Goal: Transaction & Acquisition: Purchase product/service

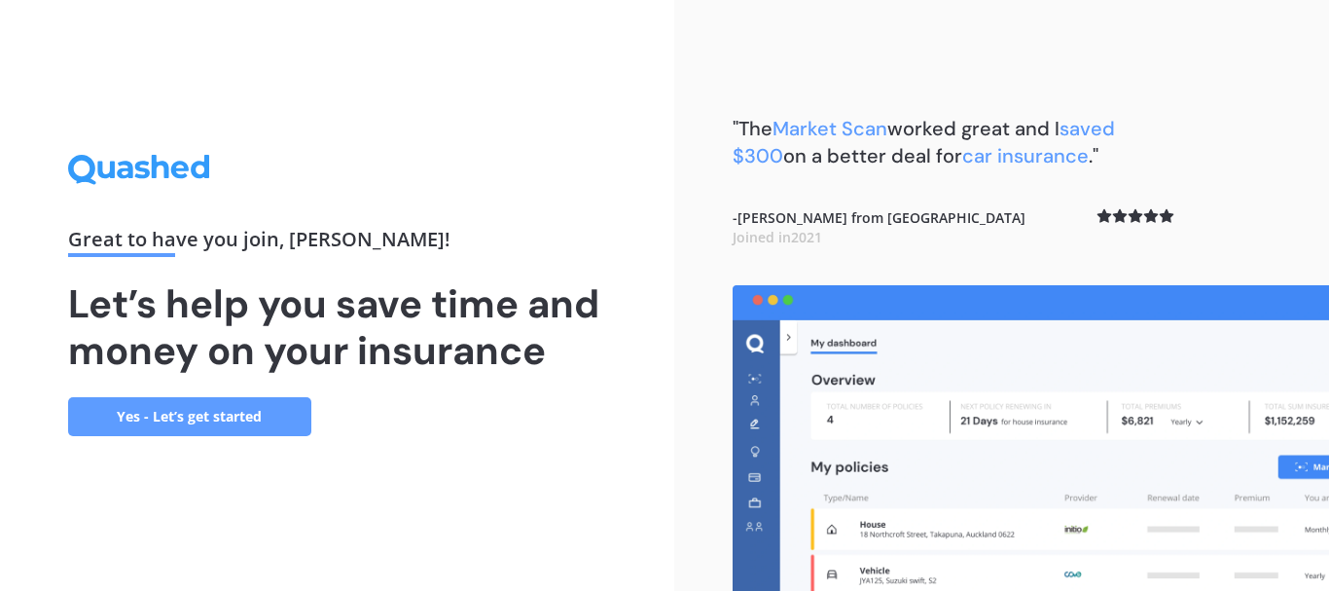
click at [187, 417] on link "Yes - Let’s get started" at bounding box center [189, 416] width 243 height 39
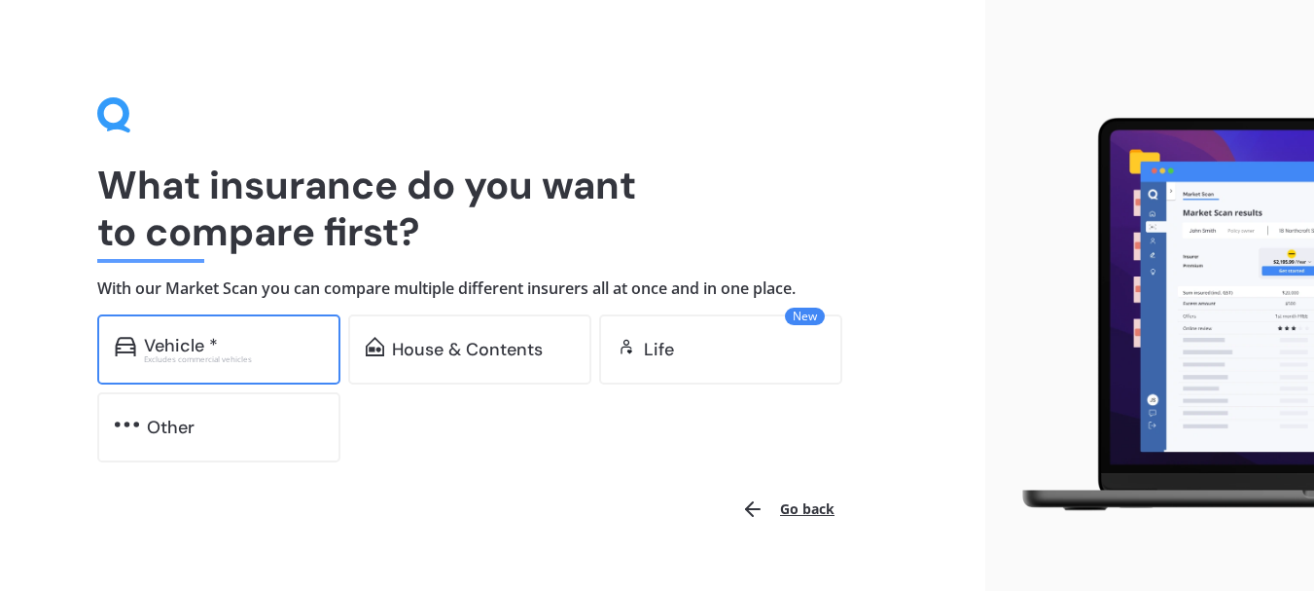
click at [225, 348] on div "Vehicle *" at bounding box center [233, 345] width 179 height 19
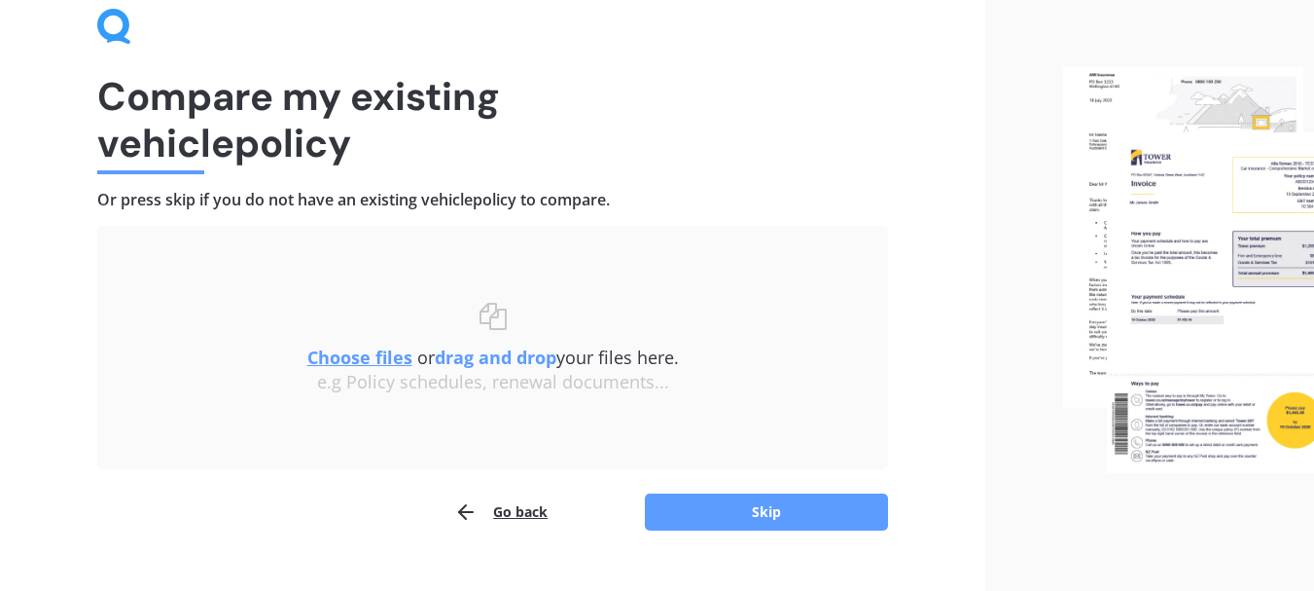
scroll to position [96, 0]
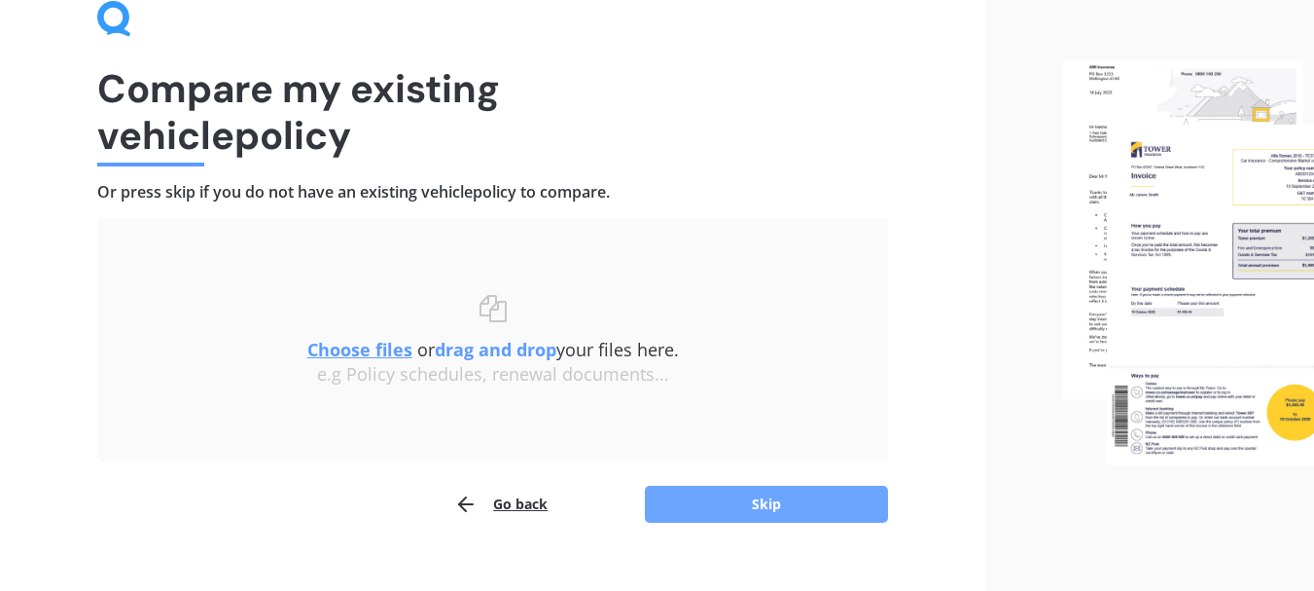
click at [790, 496] on button "Skip" at bounding box center [766, 503] width 243 height 37
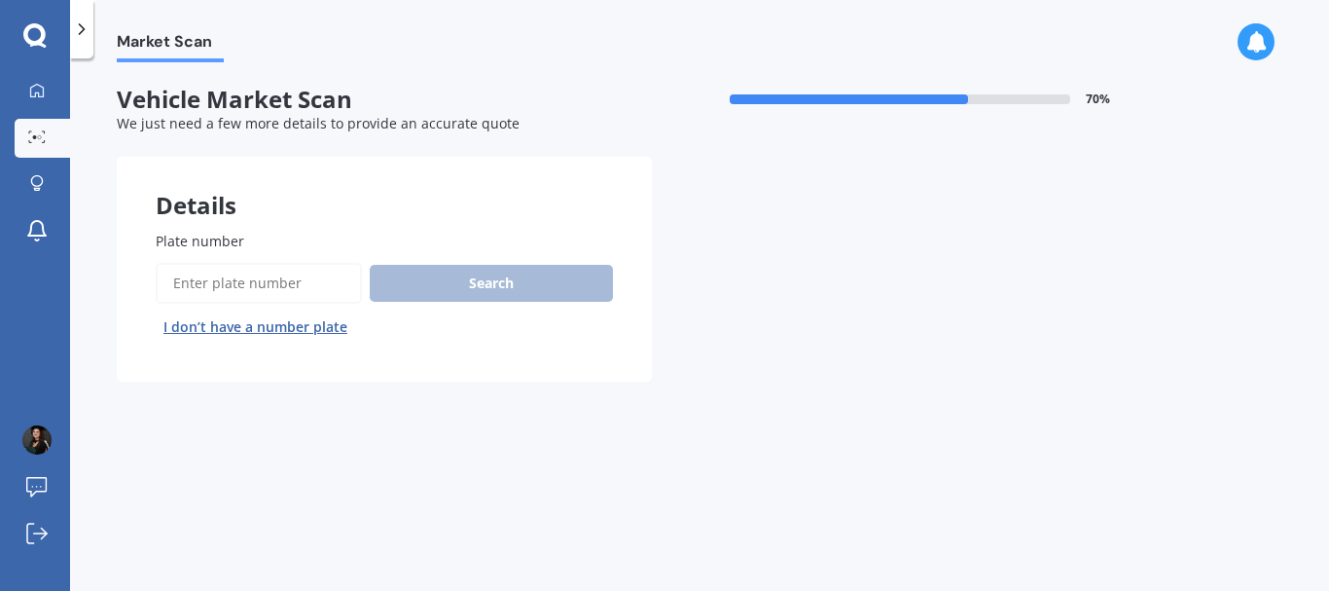
click at [233, 277] on input "Plate number" at bounding box center [259, 283] width 206 height 41
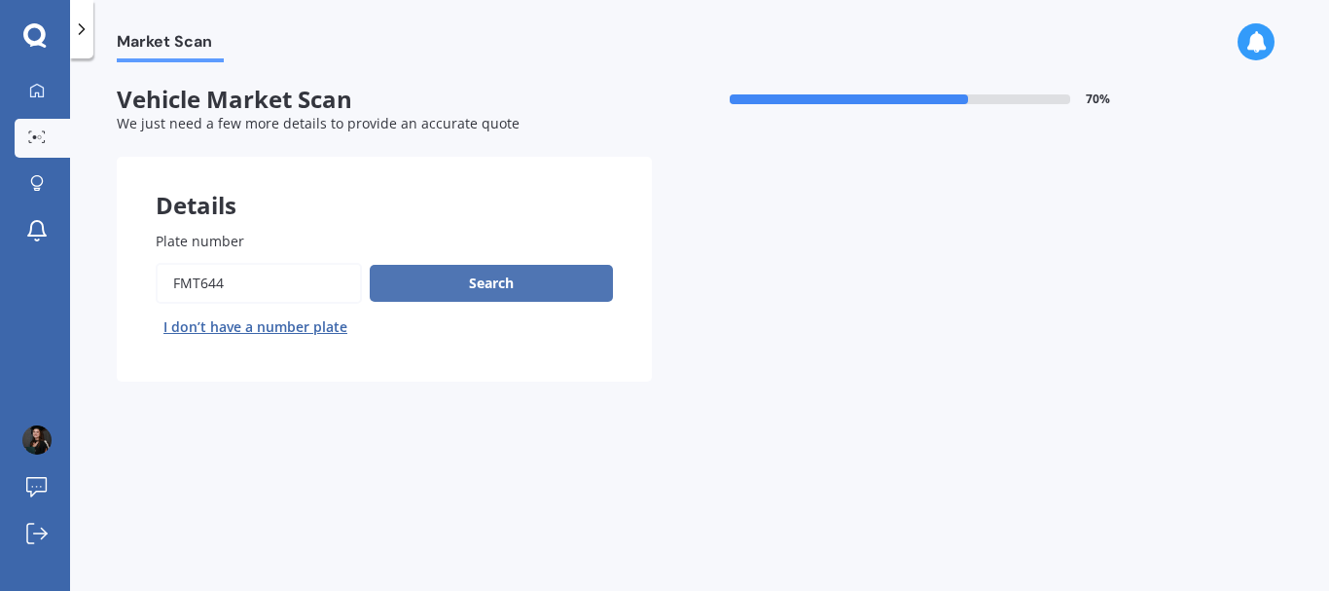
type input "fmt644"
click at [468, 275] on button "Search" at bounding box center [491, 283] width 243 height 37
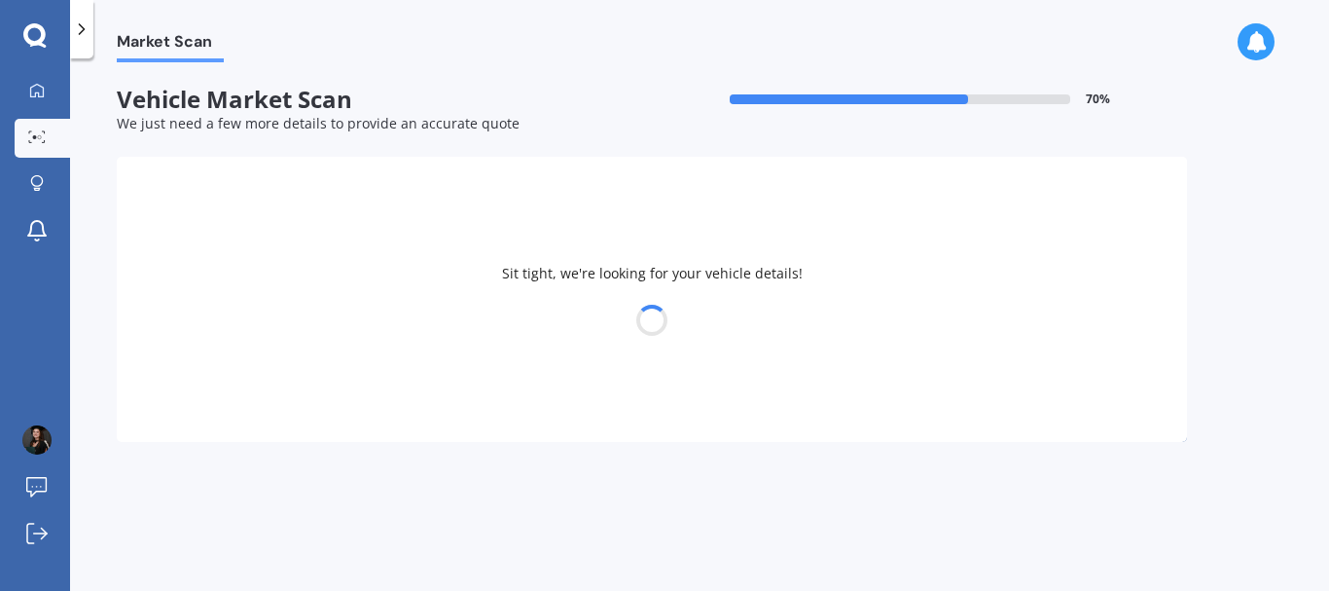
select select "MAZDA"
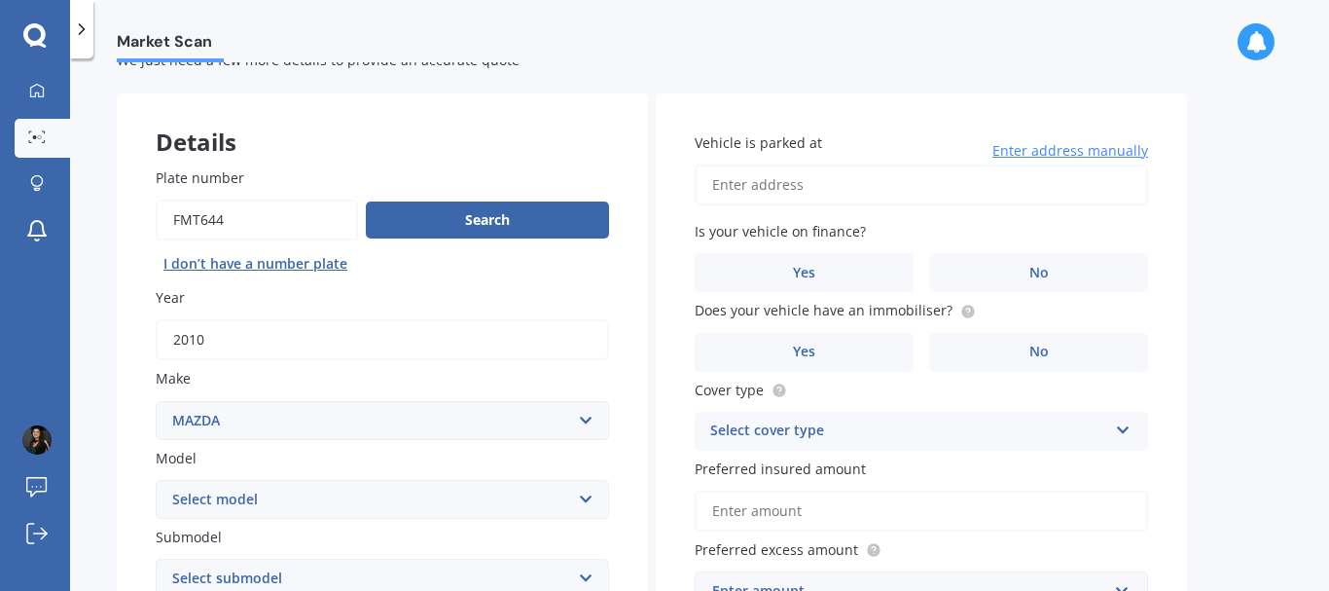
scroll to position [52, 0]
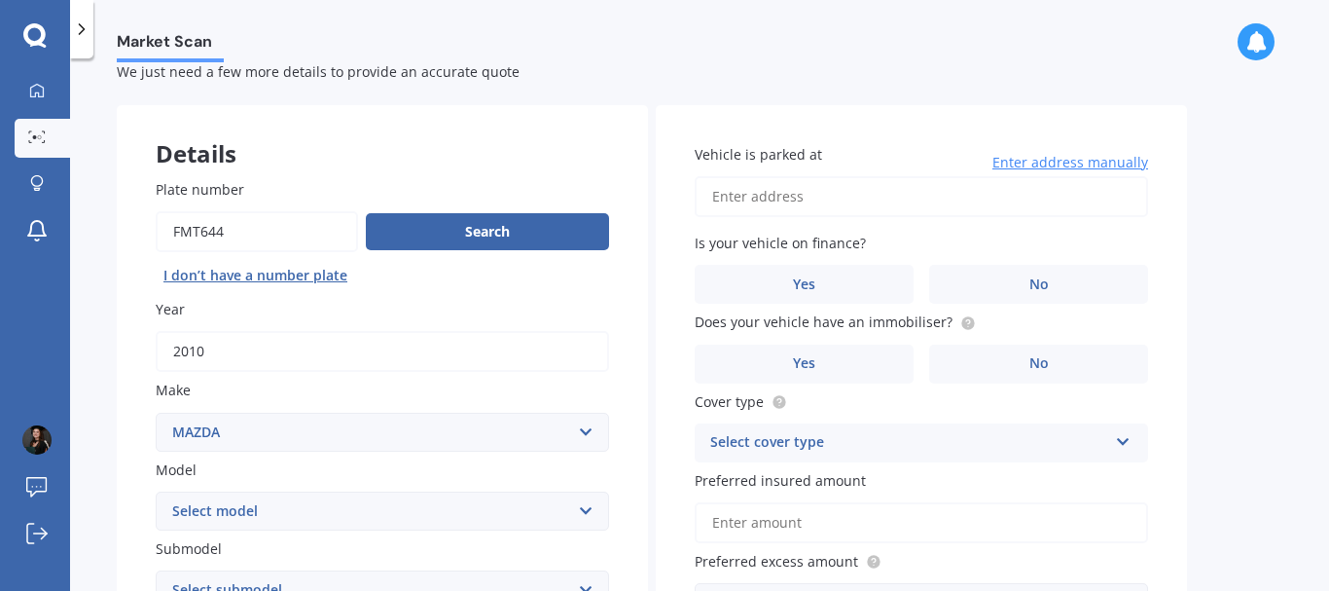
click at [806, 186] on input "Vehicle is parked at" at bounding box center [921, 196] width 453 height 41
type input "[STREET_ADDRESS][PERSON_NAME]"
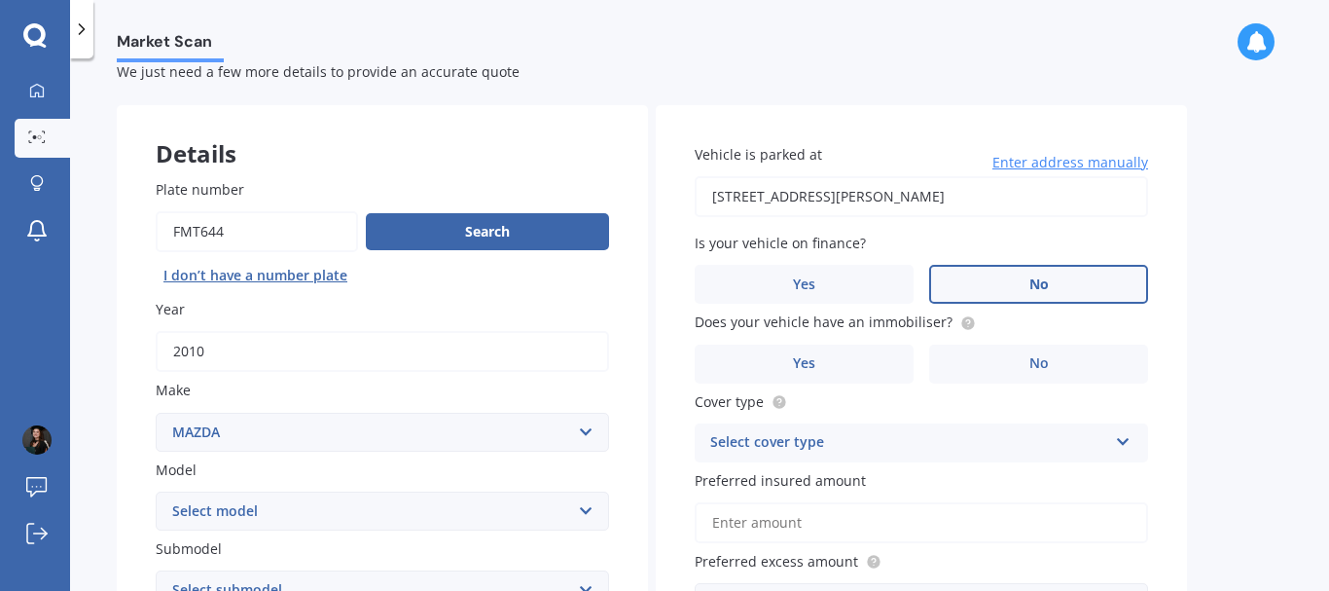
click at [1026, 283] on label "No" at bounding box center [1038, 284] width 219 height 39
click at [0, 0] on input "No" at bounding box center [0, 0] width 0 height 0
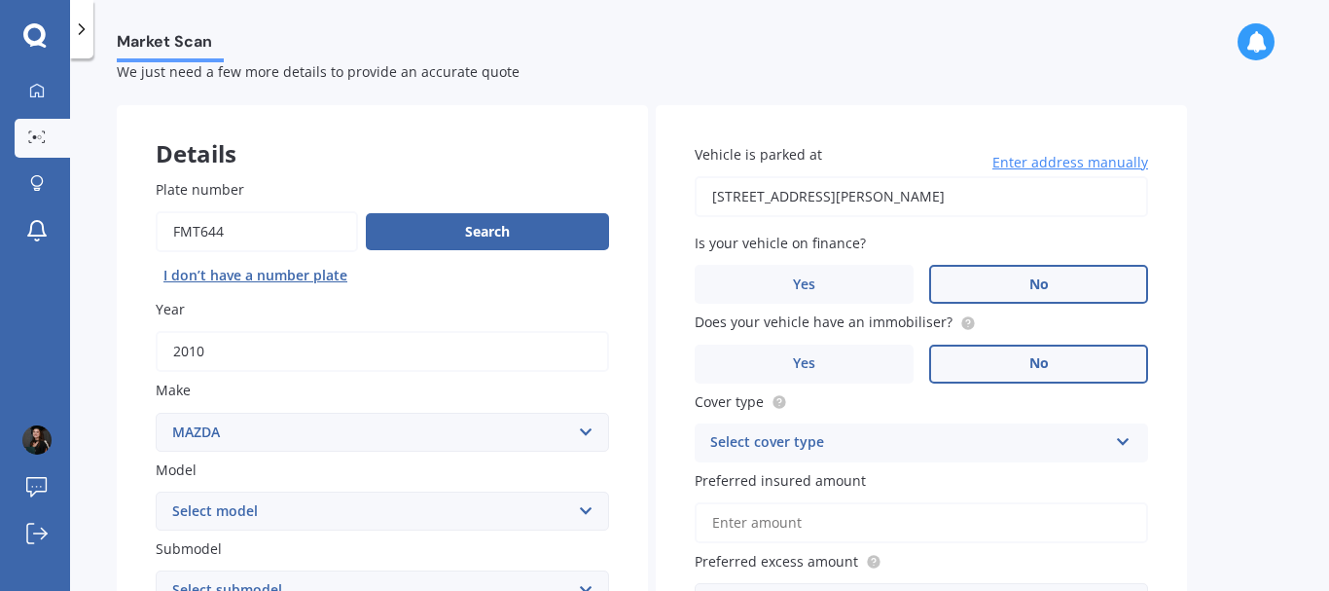
click at [1050, 368] on label "No" at bounding box center [1038, 363] width 219 height 39
click at [0, 0] on input "No" at bounding box center [0, 0] width 0 height 0
click at [1042, 437] on div "Select cover type" at bounding box center [908, 442] width 397 height 23
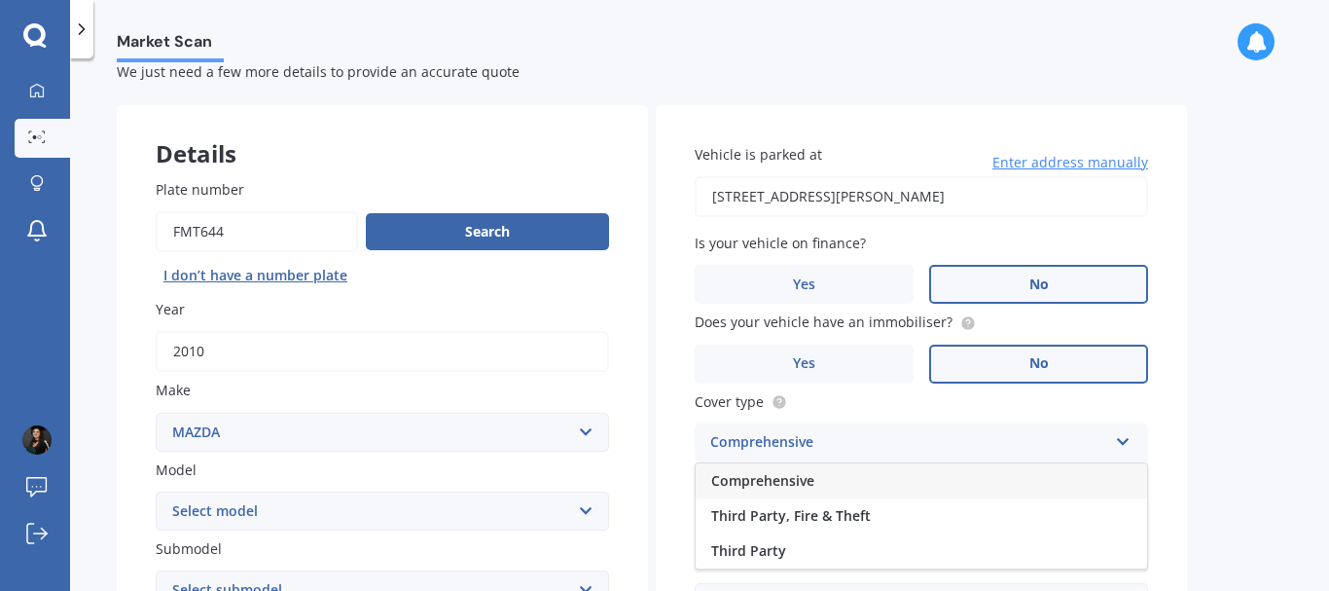
click at [835, 474] on div "Comprehensive" at bounding box center [921, 480] width 451 height 35
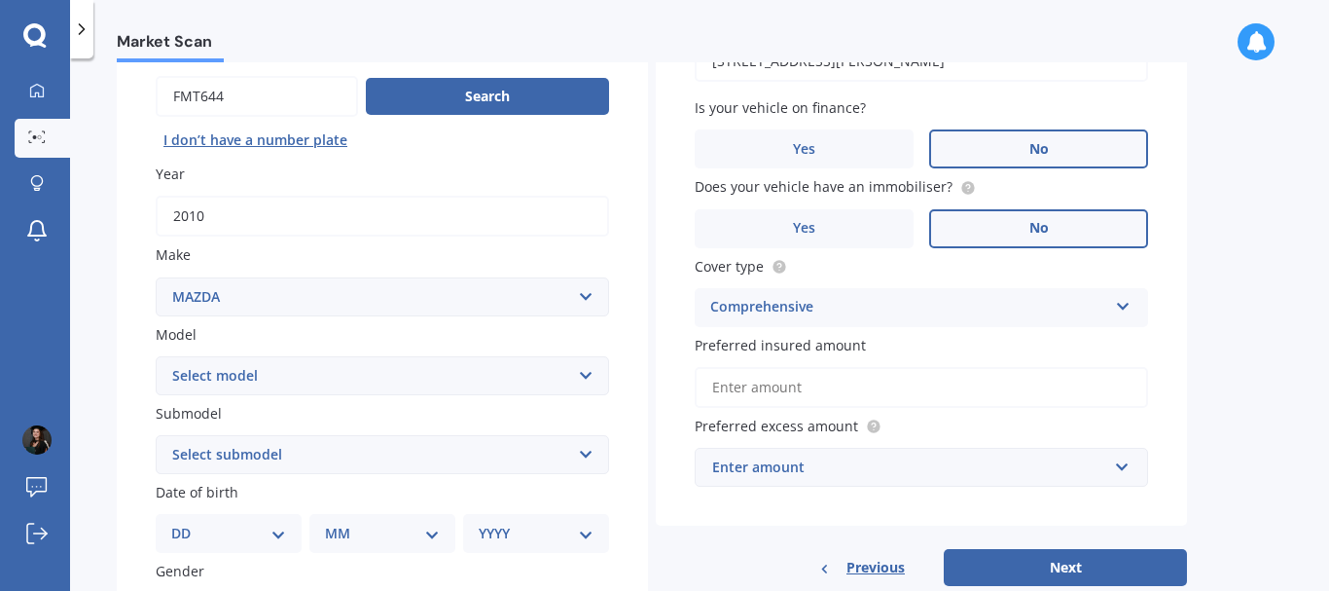
scroll to position [295, 0]
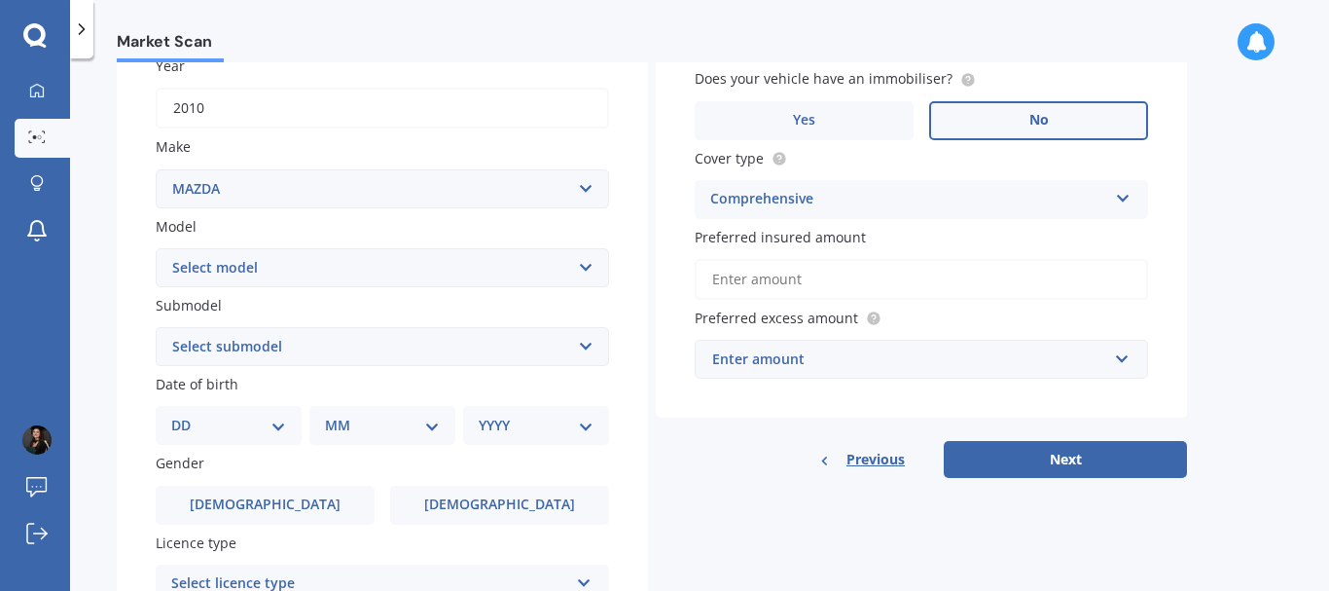
click at [826, 282] on input "Preferred insured amount" at bounding box center [921, 279] width 453 height 41
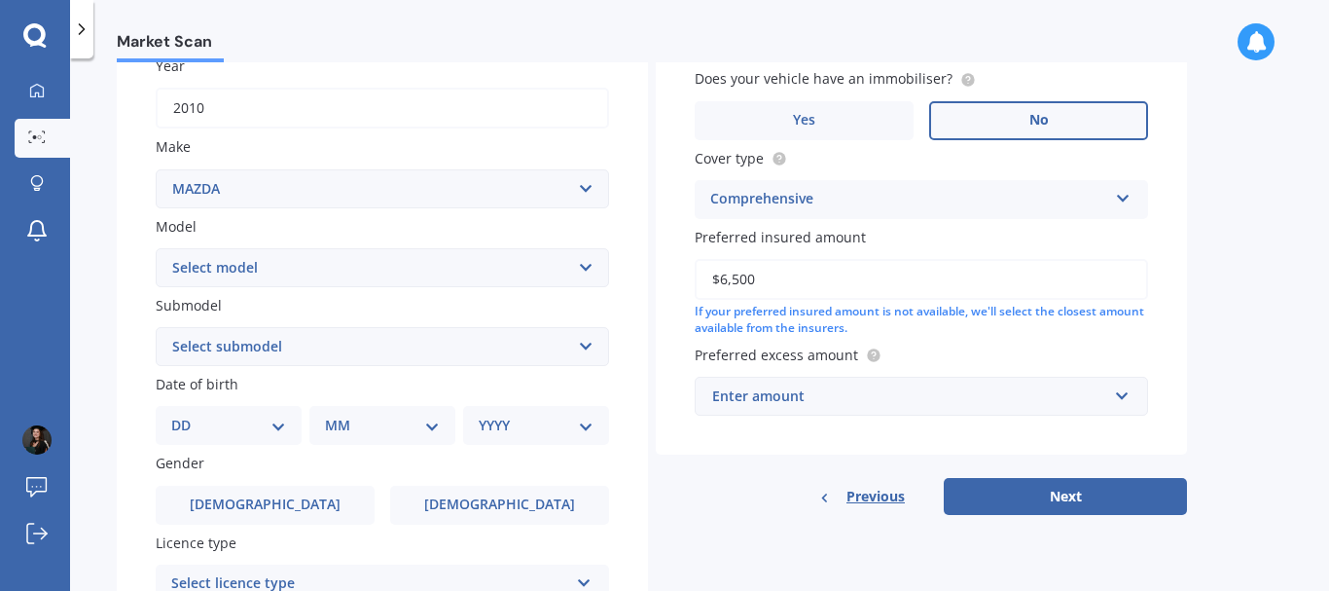
type input "$6,500"
click at [822, 402] on div "Enter amount" at bounding box center [909, 395] width 395 height 21
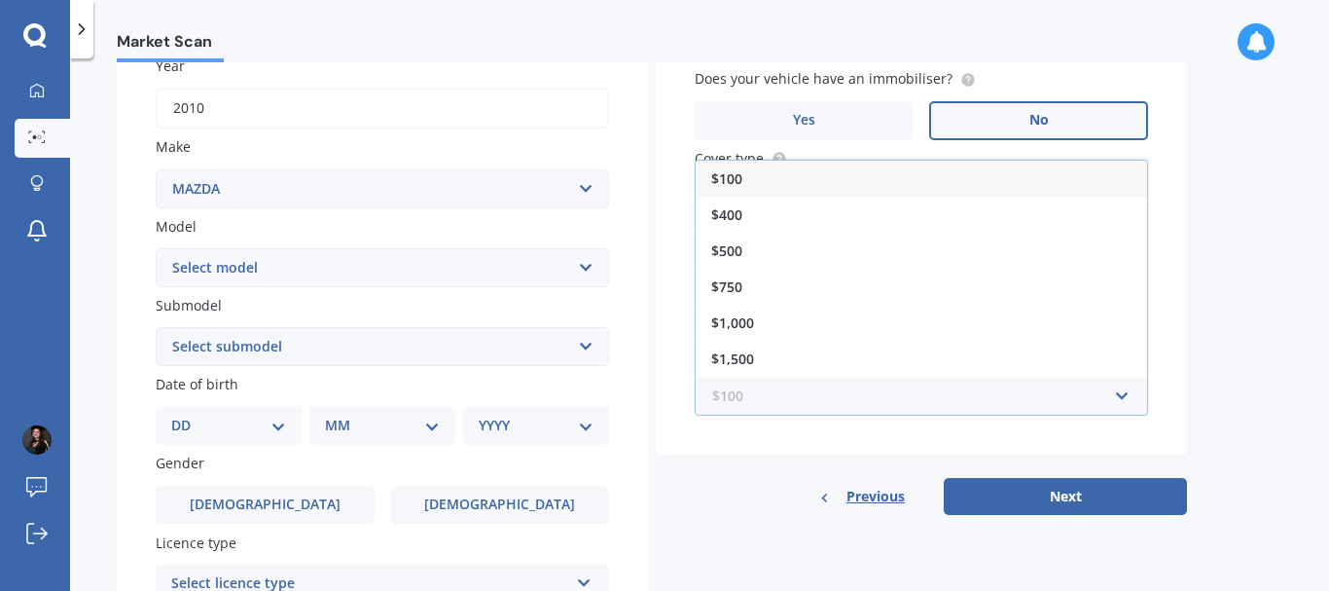
click at [805, 400] on input "text" at bounding box center [915, 395] width 436 height 37
click at [767, 448] on div "Vehicle is parked at [STREET_ADDRESS][PERSON_NAME] Enter address manually Is yo…" at bounding box center [921, 158] width 531 height 592
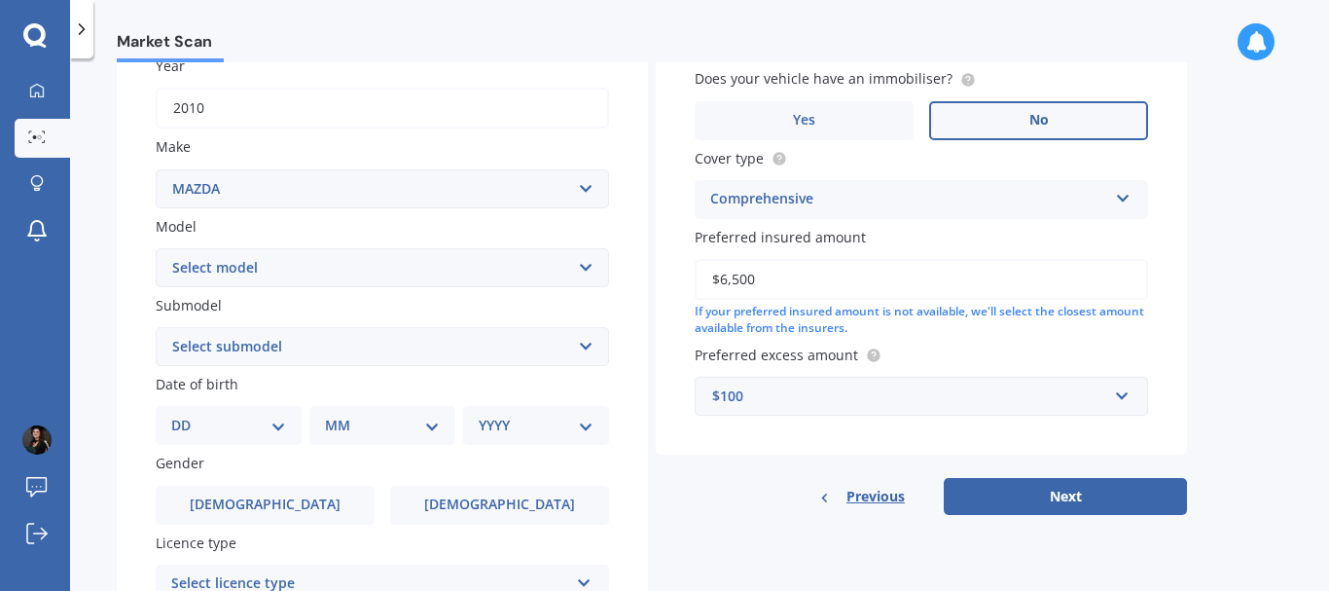
click at [812, 406] on div "$100" at bounding box center [909, 395] width 395 height 21
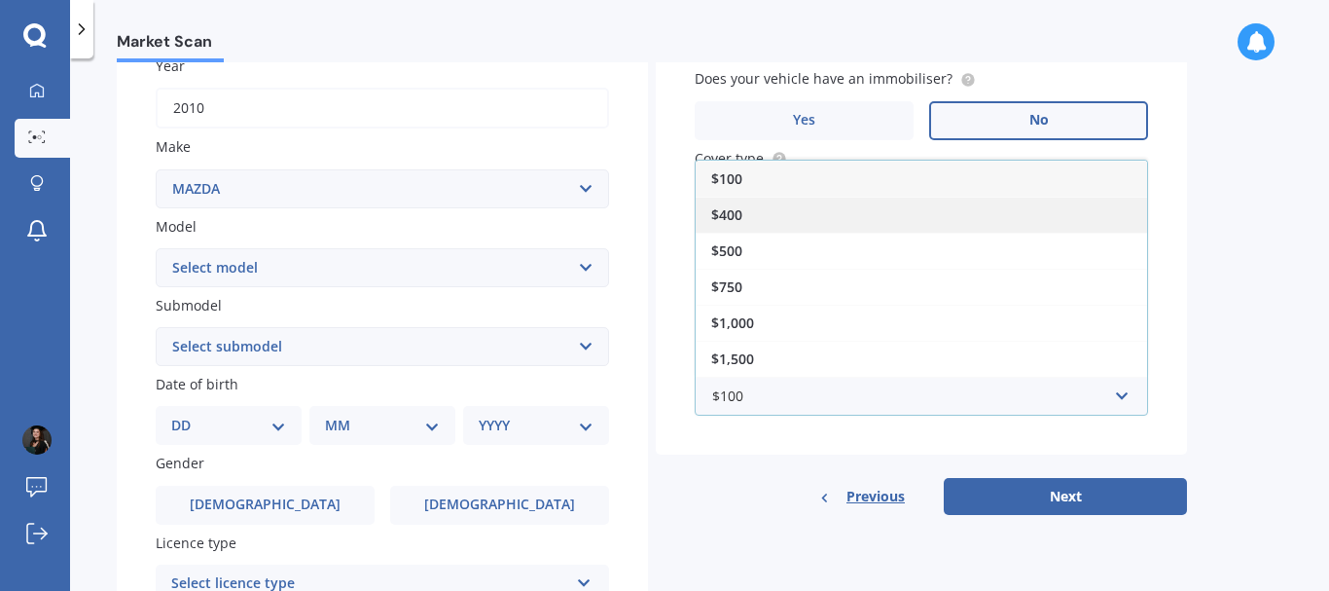
click at [764, 216] on div "$400" at bounding box center [921, 215] width 451 height 36
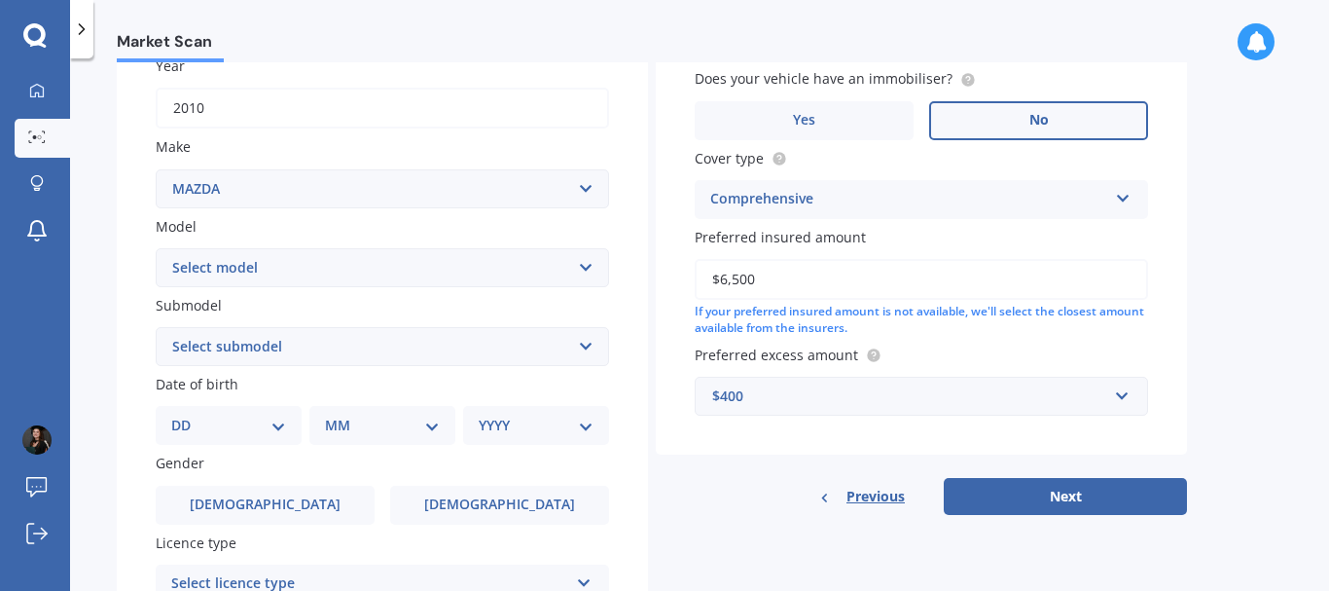
click at [260, 268] on select "Select model 121 2 3 323 323 / Familia 6 626 929 Atenza Autozam Axela AZ3 B2000…" at bounding box center [382, 267] width 453 height 39
select select "2"
click at [156, 248] on select "Select model 121 2 3 323 323 / Familia 6 626 929 Atenza Autozam Axela AZ3 B2000…" at bounding box center [382, 267] width 453 height 39
click at [249, 427] on select "DD 01 02 03 04 05 06 07 08 09 10 11 12 13 14 15 16 17 18 19 20 21 22 23 24 25 2…" at bounding box center [228, 424] width 115 height 21
select select "26"
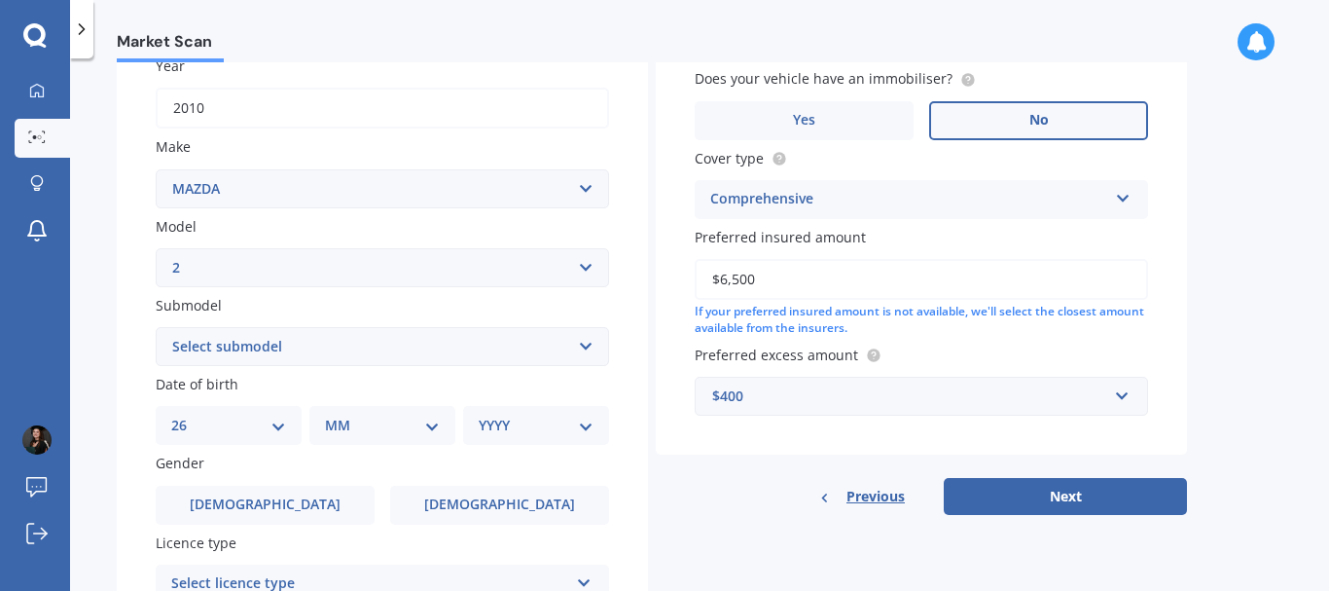
click at [187, 414] on select "DD 01 02 03 04 05 06 07 08 09 10 11 12 13 14 15 16 17 18 19 20 21 22 23 24 25 2…" at bounding box center [228, 424] width 115 height 21
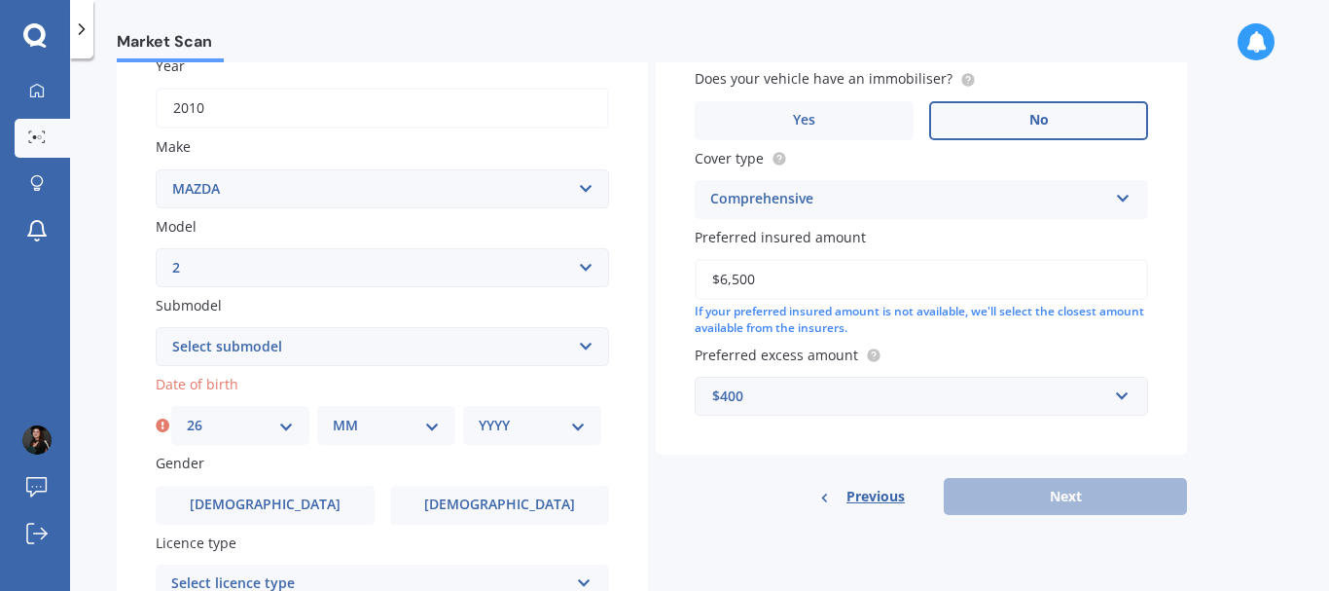
click at [364, 431] on select "MM 01 02 03 04 05 06 07 08 09 10 11 12" at bounding box center [386, 424] width 107 height 21
select select "01"
click at [333, 414] on select "MM 01 02 03 04 05 06 07 08 09 10 11 12" at bounding box center [386, 424] width 107 height 21
click at [566, 429] on select "YYYY 2025 2024 2023 2022 2021 2020 2019 2018 2017 2016 2015 2014 2013 2012 2011…" at bounding box center [532, 424] width 107 height 21
select select "2004"
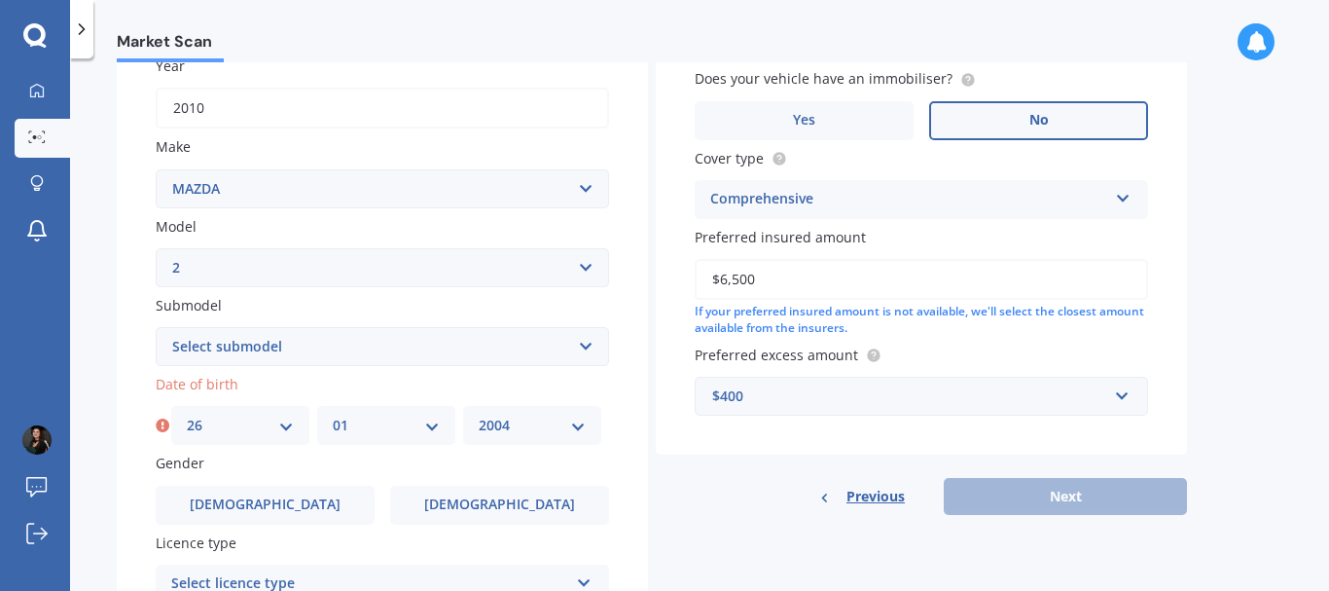
click at [479, 414] on select "YYYY 2025 2024 2023 2022 2021 2020 2019 2018 2017 2016 2015 2014 2013 2012 2011…" at bounding box center [532, 424] width 107 height 21
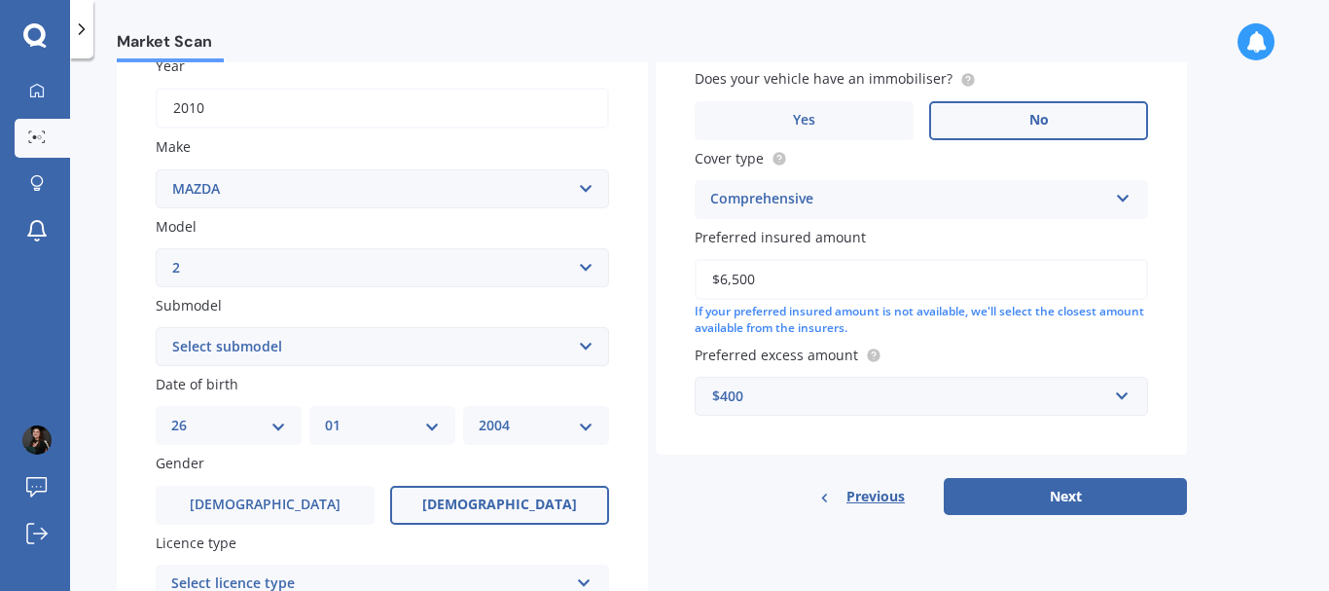
click at [515, 506] on span "[DEMOGRAPHIC_DATA]" at bounding box center [499, 504] width 155 height 17
click at [0, 0] on input "[DEMOGRAPHIC_DATA]" at bounding box center [0, 0] width 0 height 0
click at [577, 576] on icon at bounding box center [584, 579] width 17 height 14
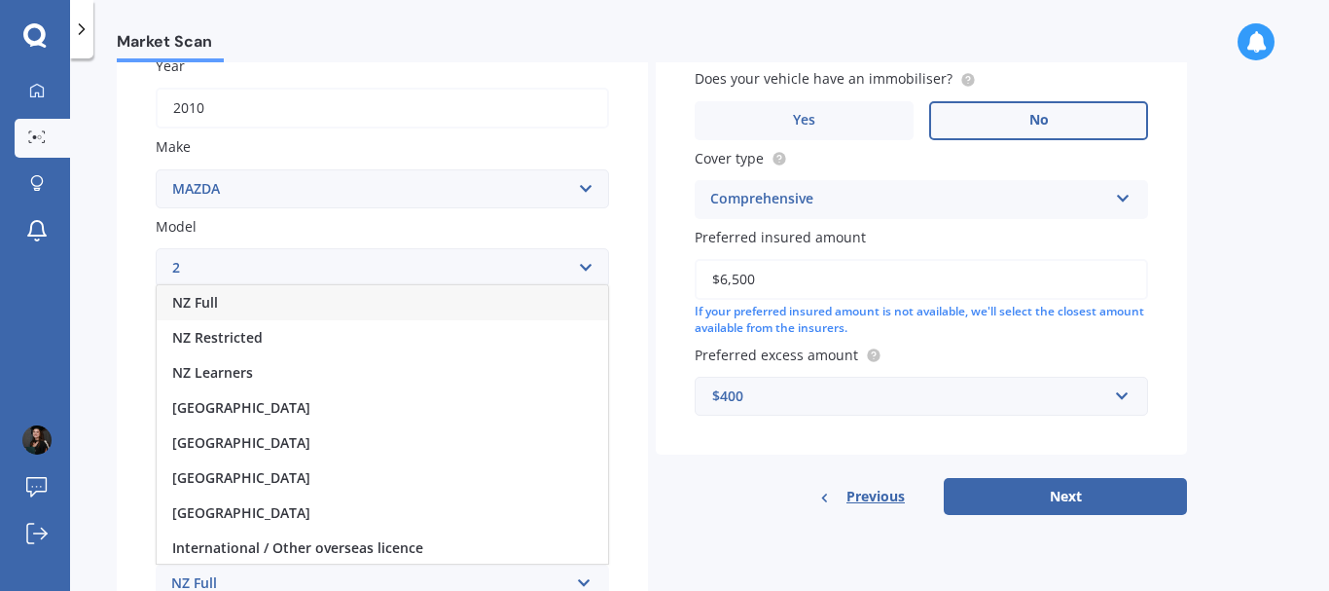
click at [242, 301] on div "NZ Full" at bounding box center [382, 302] width 451 height 35
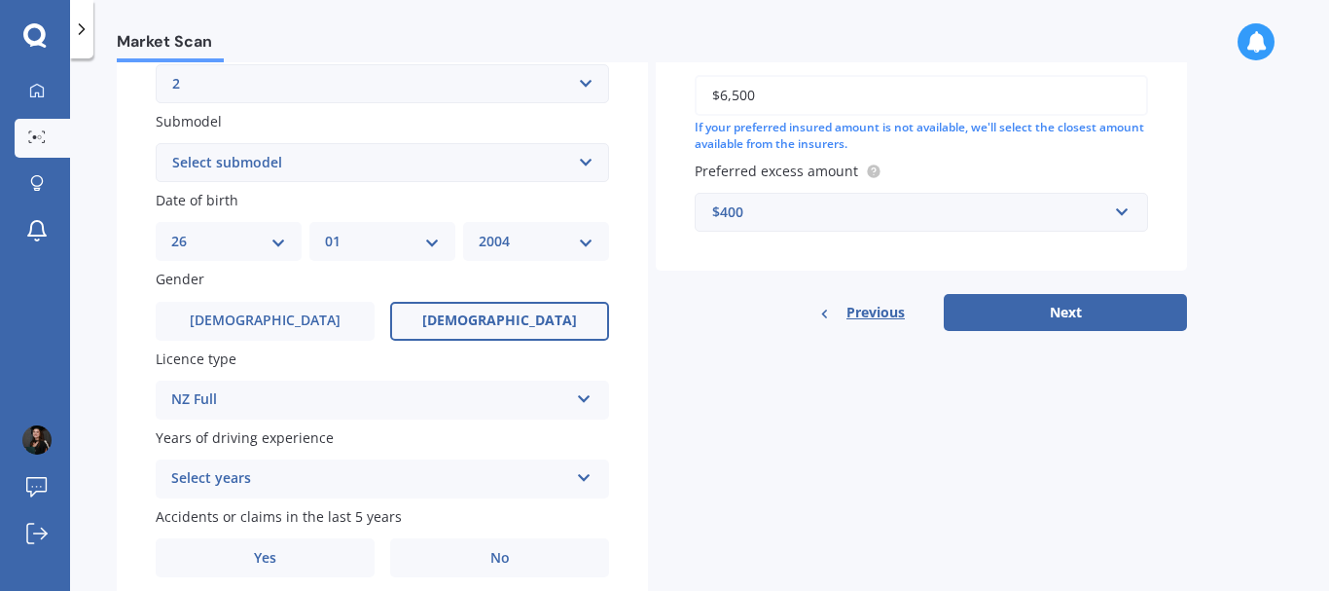
scroll to position [555, 0]
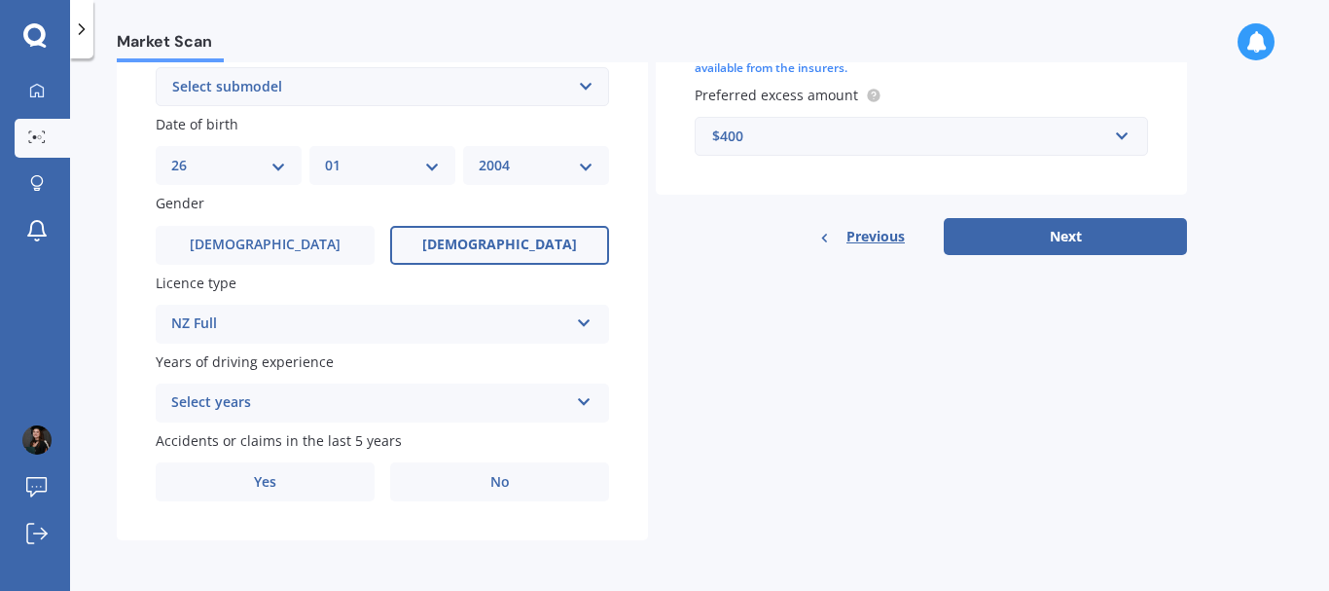
click at [578, 399] on icon at bounding box center [584, 398] width 17 height 14
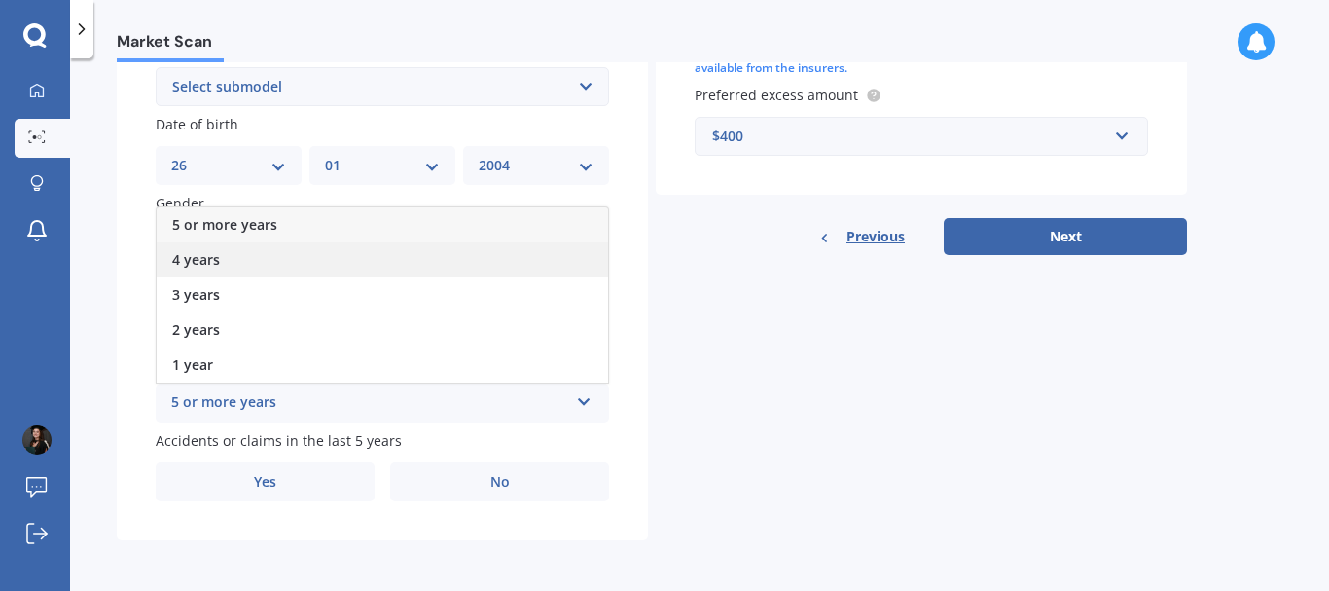
click at [265, 263] on div "4 years" at bounding box center [382, 259] width 451 height 35
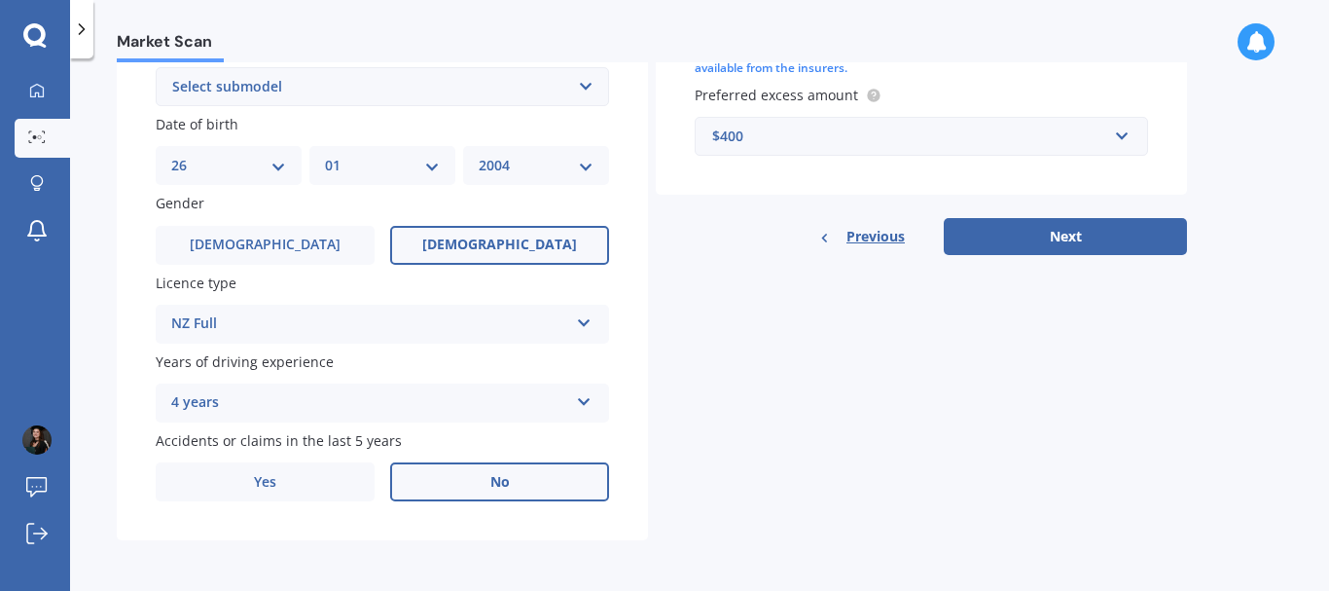
click at [510, 479] on label "No" at bounding box center [499, 481] width 219 height 39
click at [0, 0] on input "No" at bounding box center [0, 0] width 0 height 0
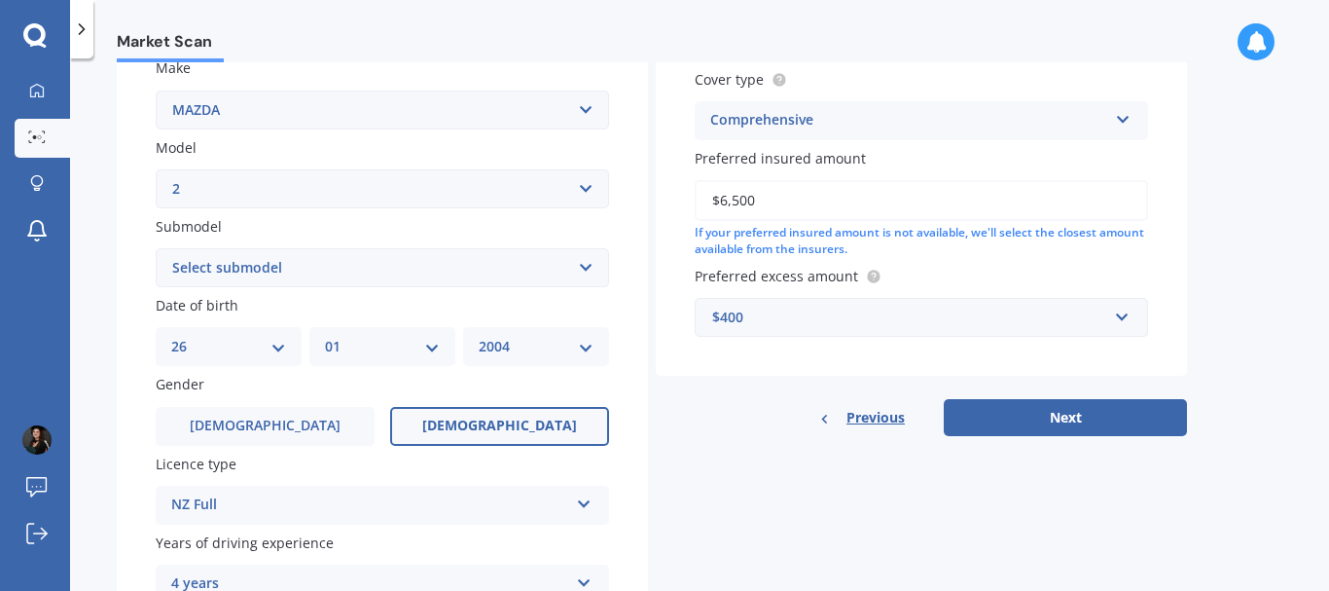
scroll to position [349, 0]
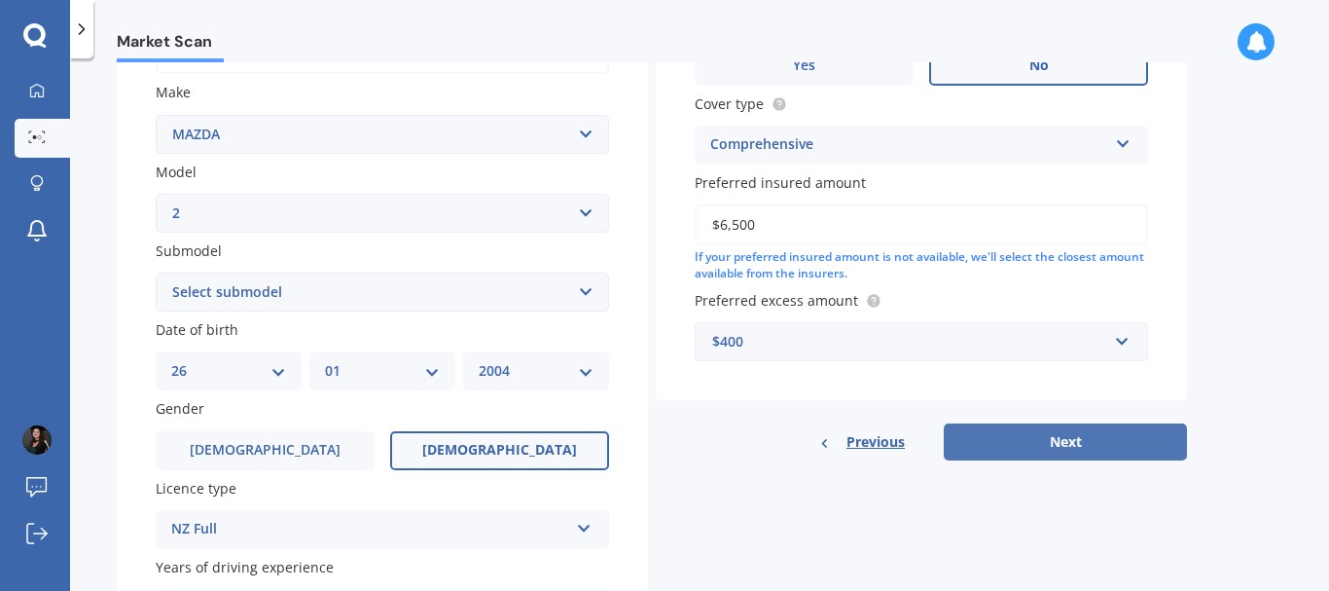
click at [1086, 435] on button "Next" at bounding box center [1065, 441] width 243 height 37
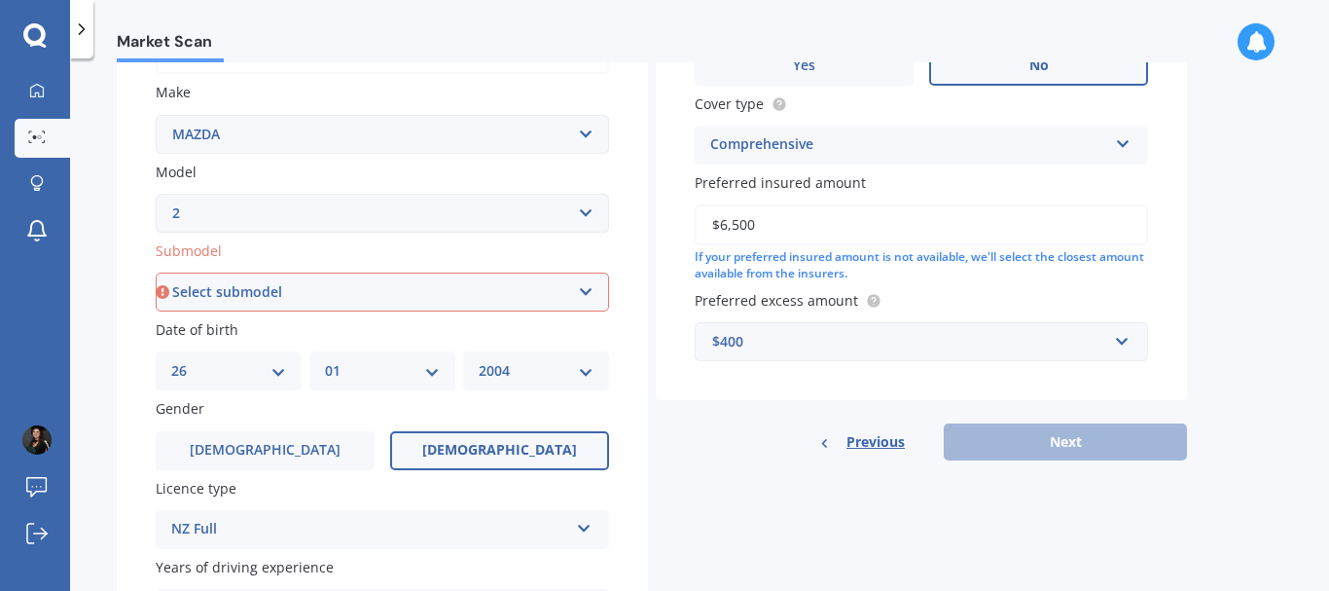
click at [576, 295] on select "Select submodel (All) GLX GSX Limited" at bounding box center [382, 291] width 453 height 39
select select "(ALL)"
click at [156, 272] on select "Select submodel (All) GLX GSX Limited" at bounding box center [382, 291] width 453 height 39
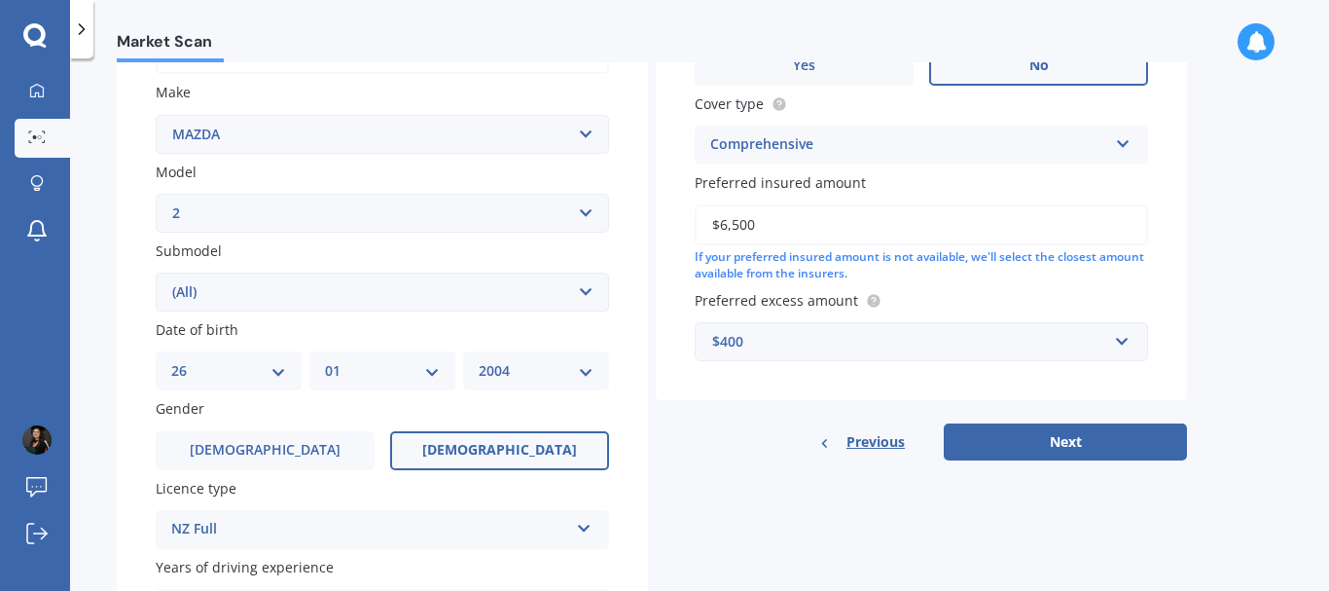
click at [335, 293] on select "Select submodel (All) GLX GSX Limited" at bounding box center [382, 291] width 453 height 39
click at [156, 272] on select "Select submodel (All) GLX GSX Limited" at bounding box center [382, 291] width 453 height 39
click at [1072, 440] on button "Next" at bounding box center [1065, 441] width 243 height 37
select select "26"
select select "01"
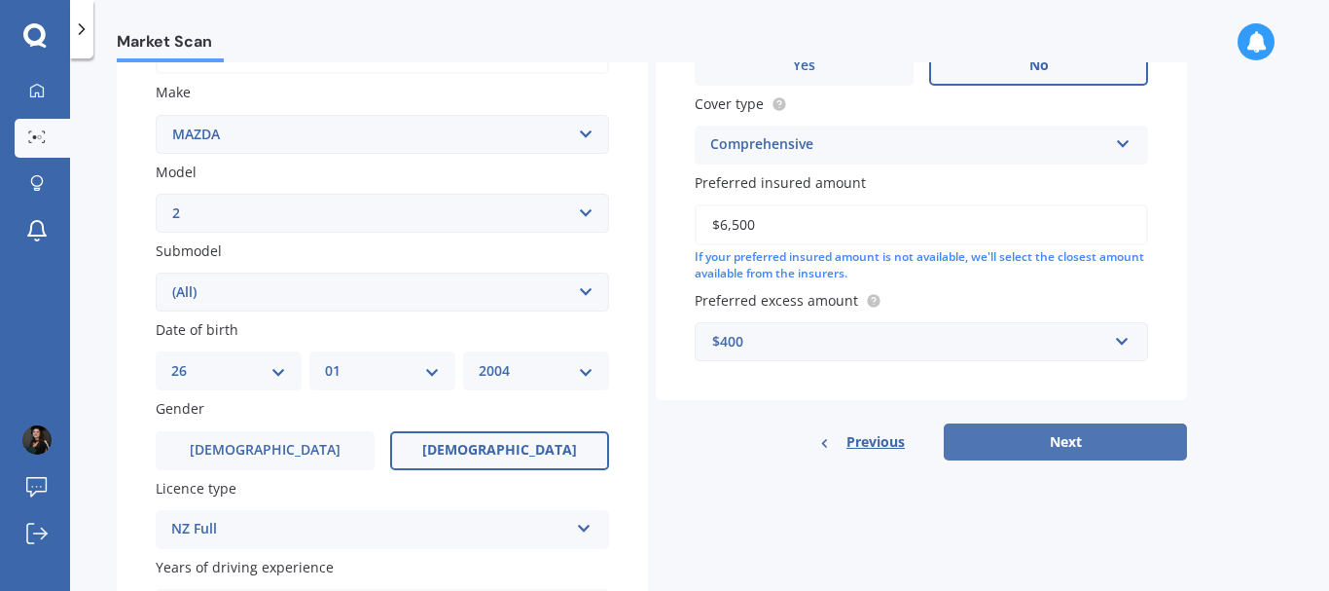
select select "2004"
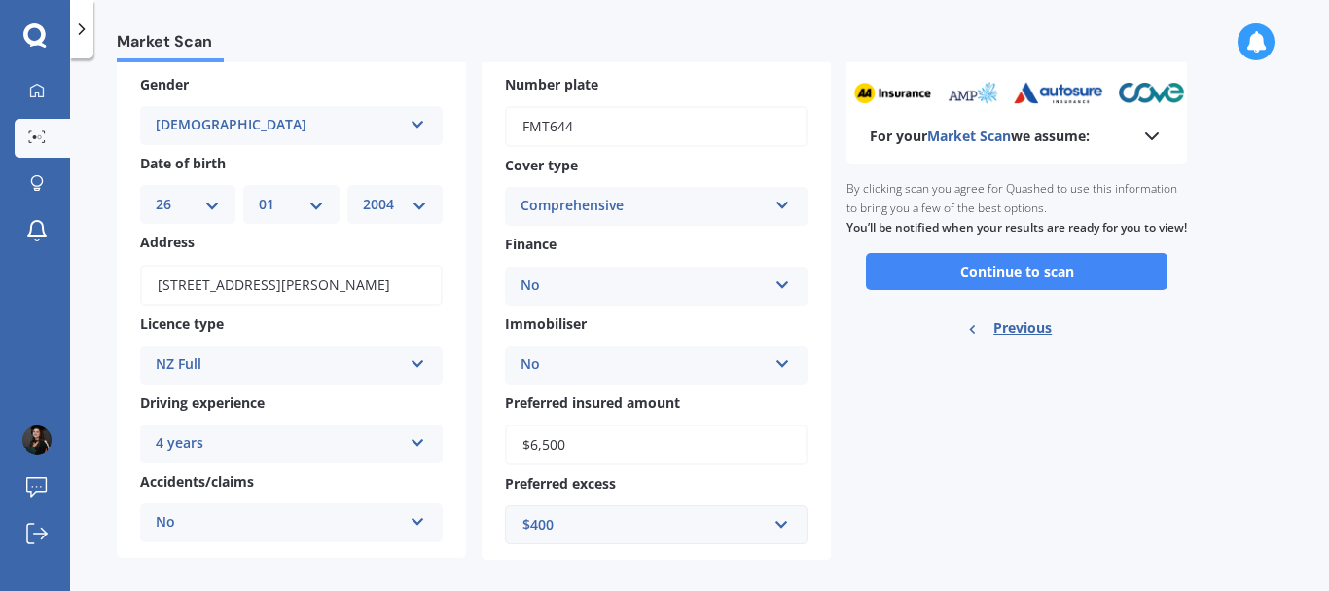
scroll to position [89, 0]
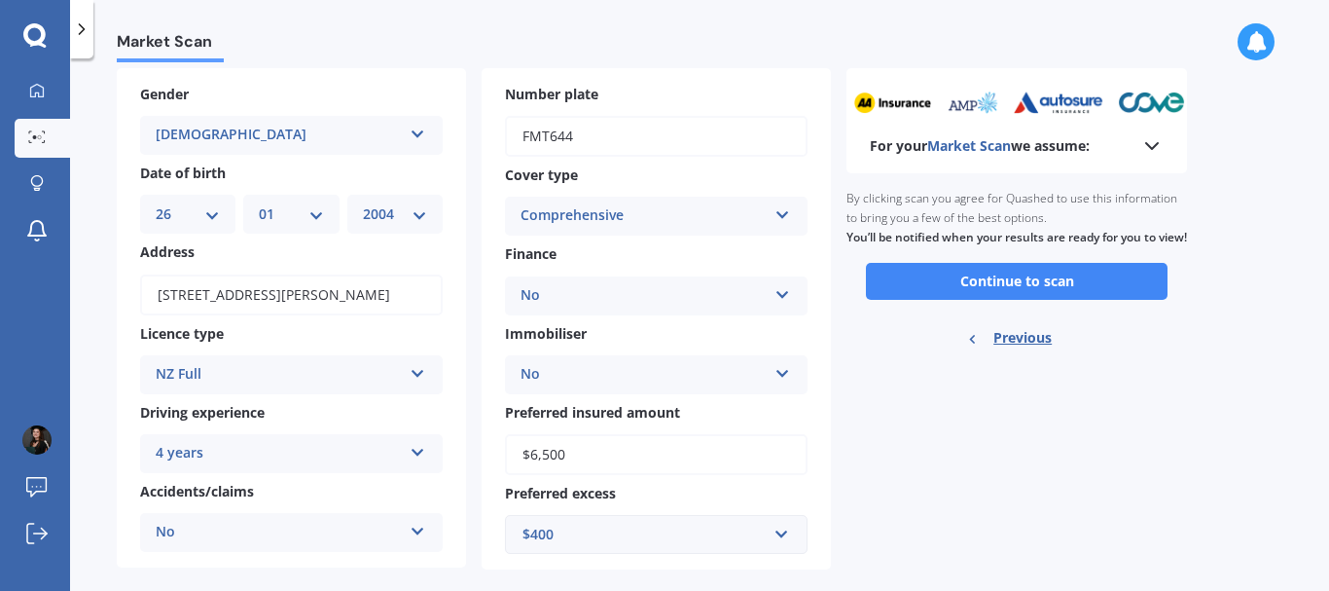
click at [1155, 138] on icon at bounding box center [1151, 145] width 23 height 23
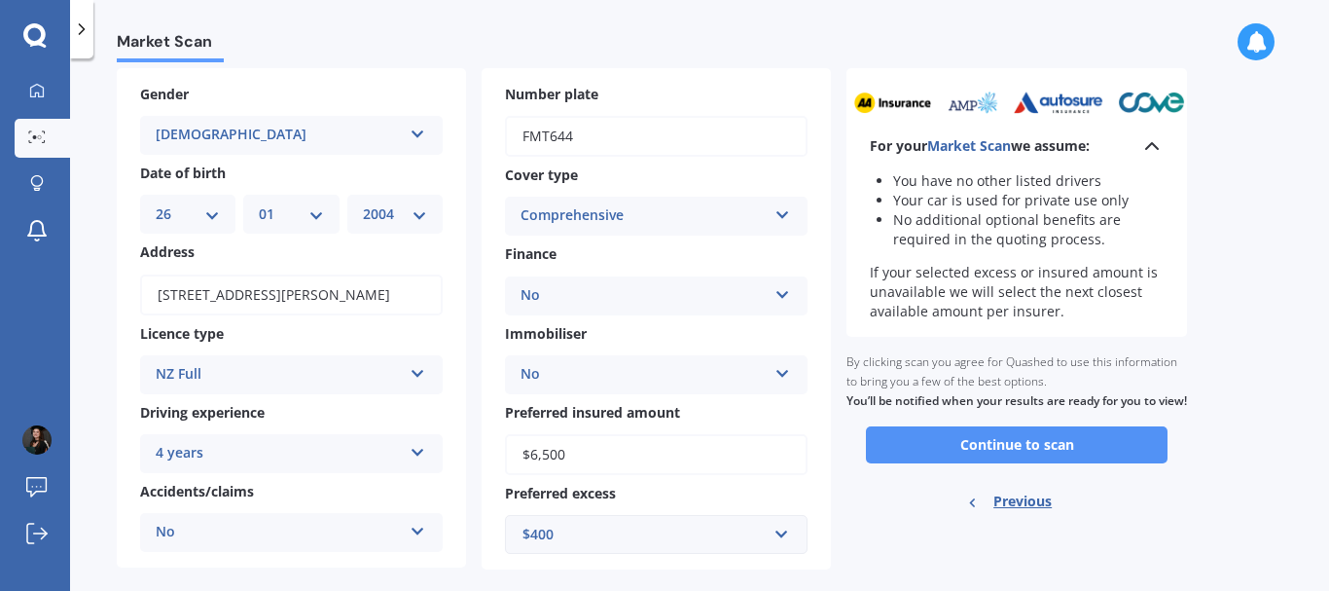
click at [1027, 463] on button "Continue to scan" at bounding box center [1017, 444] width 302 height 37
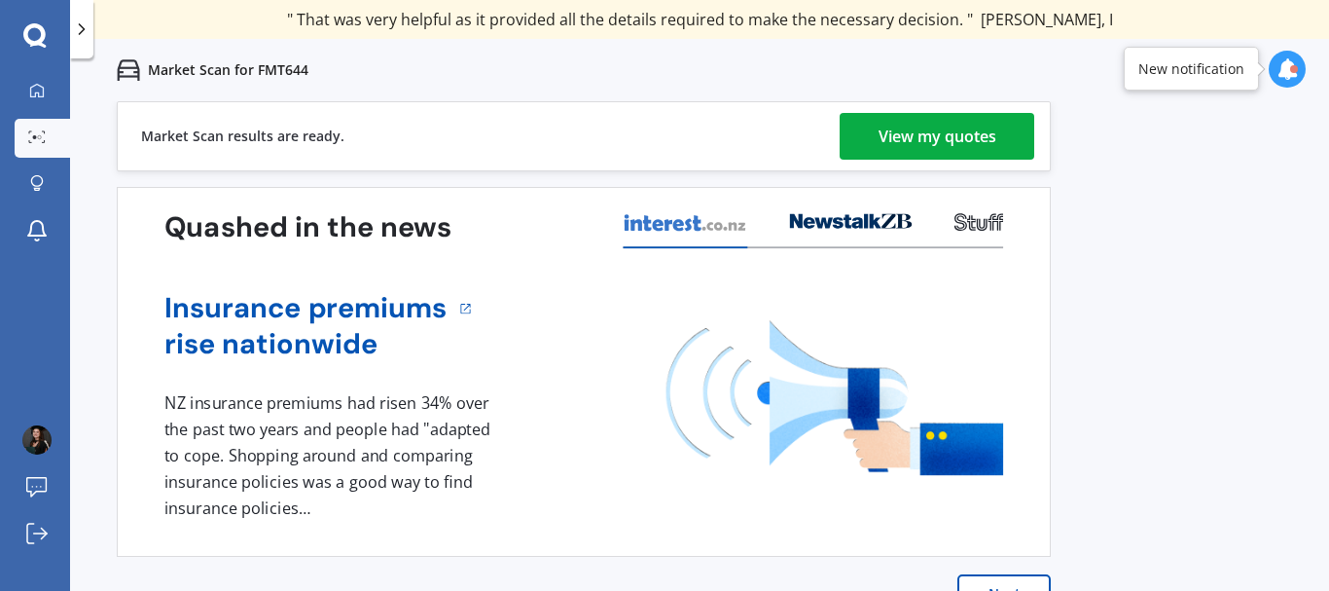
click at [924, 127] on div "View my quotes" at bounding box center [938, 136] width 118 height 47
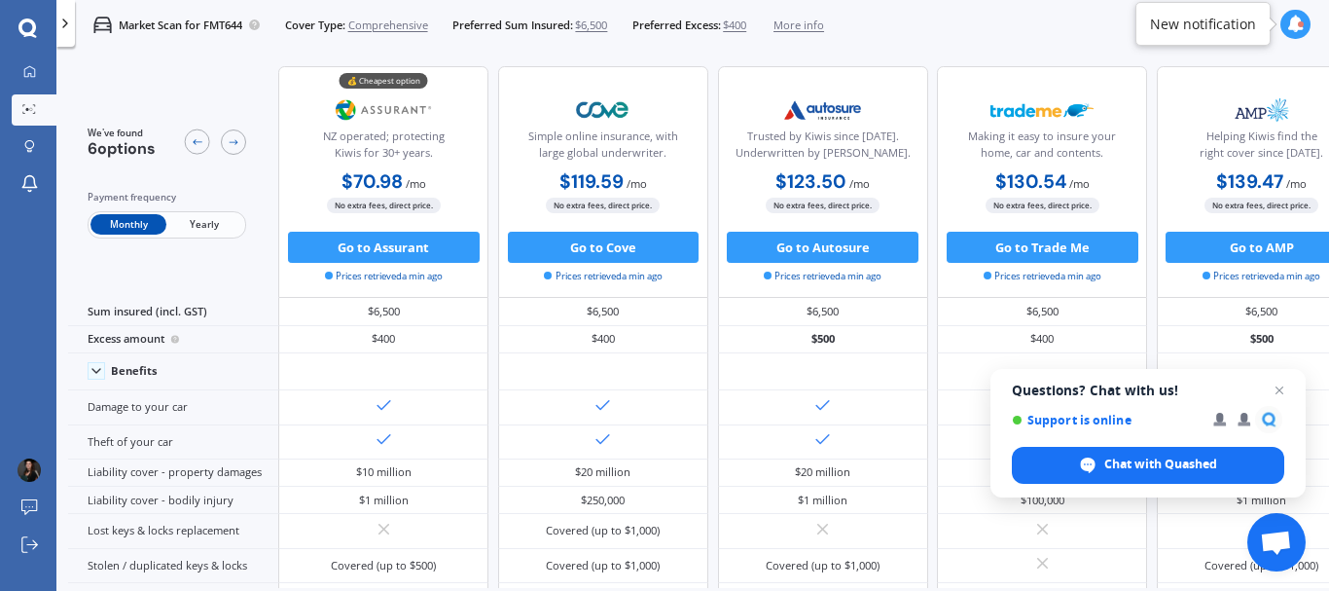
click at [207, 222] on span "Yearly" at bounding box center [204, 224] width 76 height 20
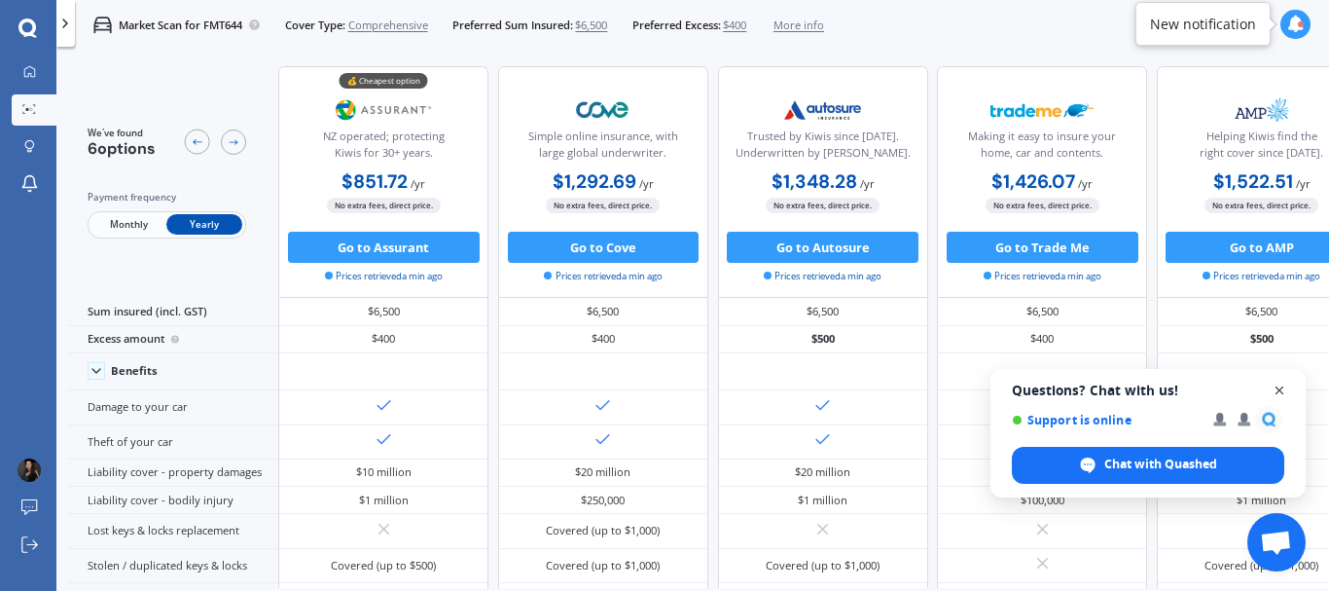
click at [1283, 385] on span "Open chat" at bounding box center [1280, 390] width 24 height 24
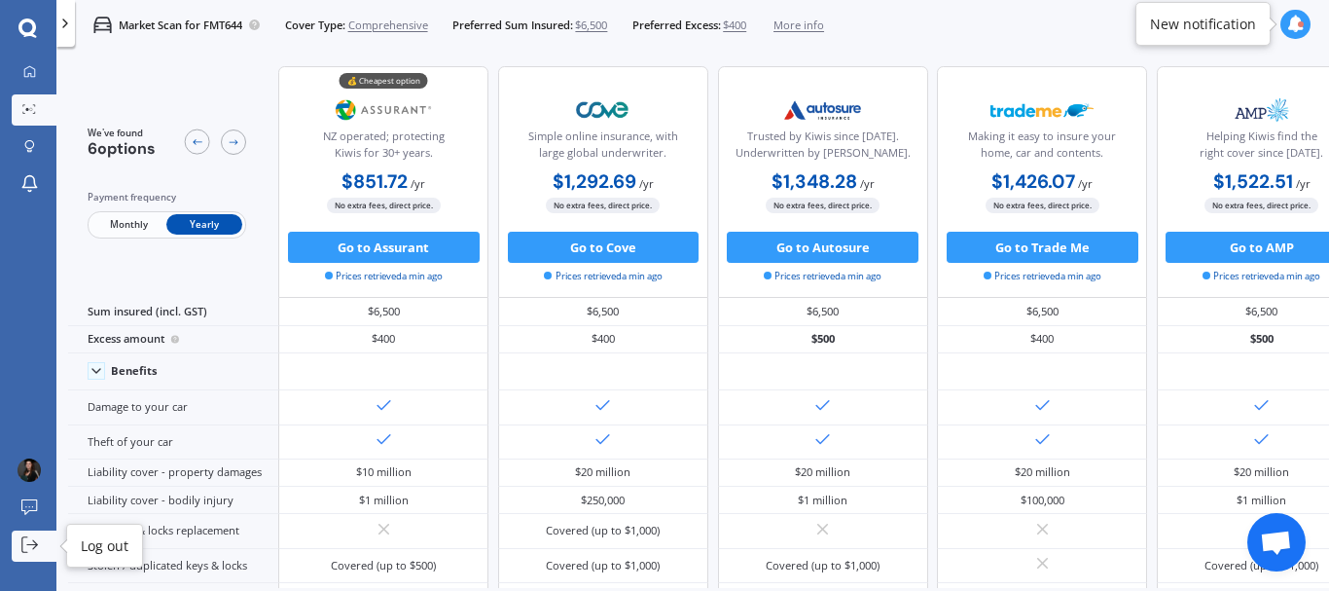
click at [24, 540] on icon at bounding box center [30, 545] width 18 height 18
